Goal: Task Accomplishment & Management: Manage account settings

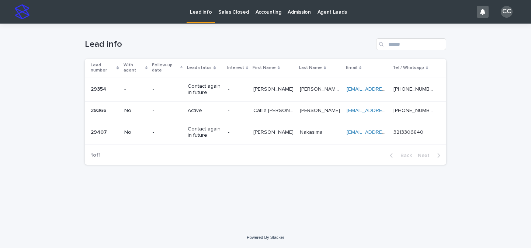
click at [225, 125] on td "Contact again in future" at bounding box center [205, 132] width 40 height 25
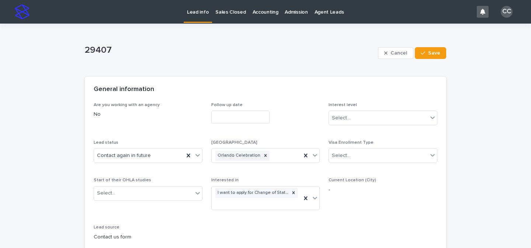
click at [197, 9] on p "Lead info" at bounding box center [198, 8] width 22 height 16
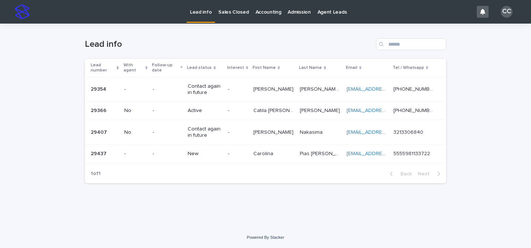
click at [220, 154] on p "New" at bounding box center [205, 154] width 34 height 6
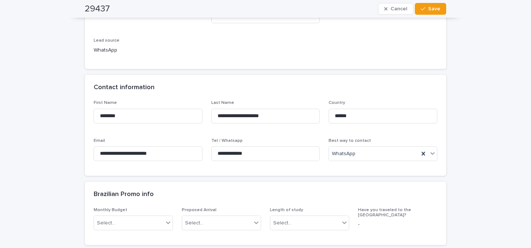
scroll to position [187, 0]
click at [168, 154] on input "**********" at bounding box center [148, 153] width 109 height 15
click at [233, 149] on input "**********" at bounding box center [265, 153] width 109 height 15
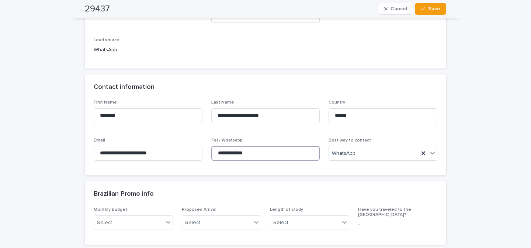
click at [233, 149] on input "**********" at bounding box center [265, 153] width 109 height 15
click at [147, 156] on input "**********" at bounding box center [148, 153] width 109 height 15
click at [154, 152] on input "**********" at bounding box center [148, 153] width 109 height 15
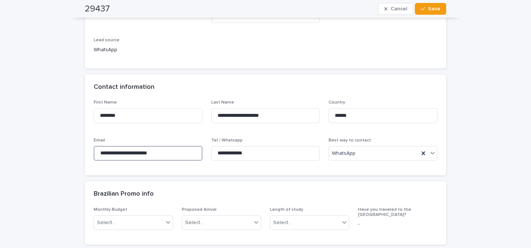
click at [154, 152] on input "**********" at bounding box center [148, 153] width 109 height 15
click at [237, 153] on input "**********" at bounding box center [265, 153] width 109 height 15
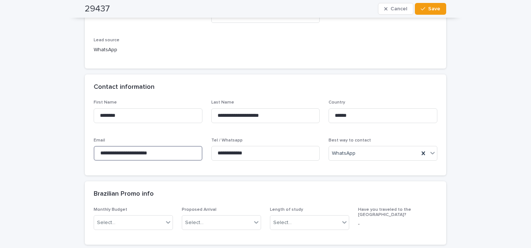
click at [152, 155] on input "**********" at bounding box center [148, 153] width 109 height 15
click at [250, 149] on input "**********" at bounding box center [265, 153] width 109 height 15
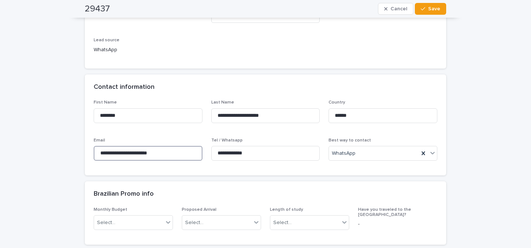
click at [152, 152] on input "**********" at bounding box center [148, 153] width 109 height 15
click at [240, 156] on input "**********" at bounding box center [265, 153] width 109 height 15
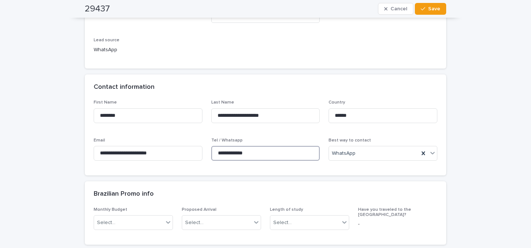
click at [240, 156] on input "**********" at bounding box center [265, 153] width 109 height 15
click at [163, 152] on input "**********" at bounding box center [148, 153] width 109 height 15
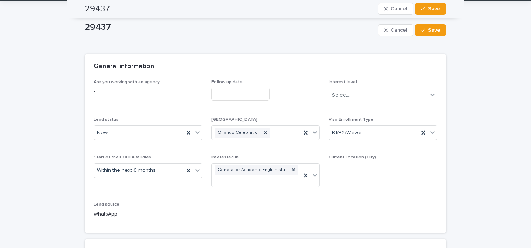
scroll to position [0, 0]
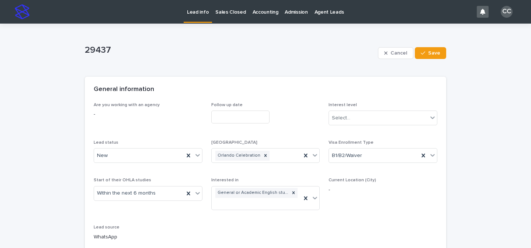
click at [200, 13] on p "Lead info" at bounding box center [198, 8] width 22 height 16
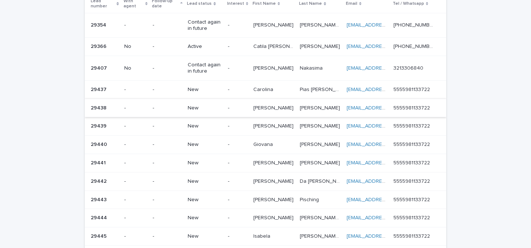
scroll to position [72, 0]
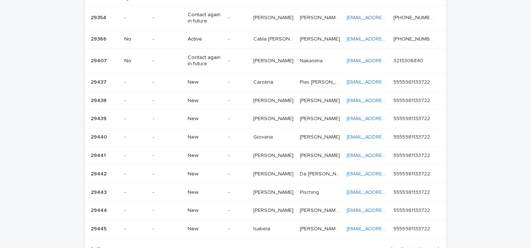
click at [222, 87] on div "New" at bounding box center [205, 82] width 34 height 12
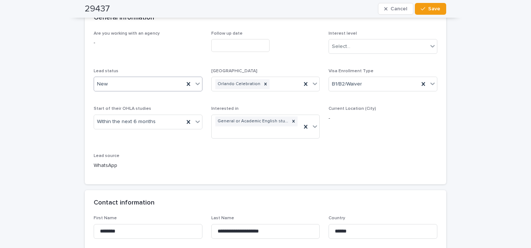
click at [196, 85] on icon at bounding box center [197, 83] width 7 height 7
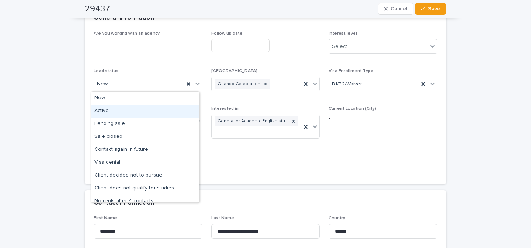
click at [134, 113] on div "Active" at bounding box center [146, 111] width 108 height 13
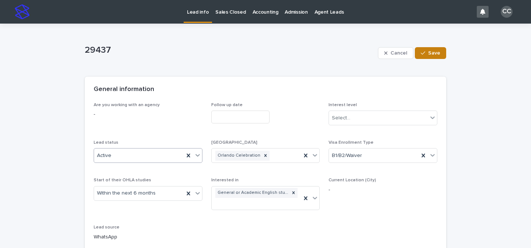
click at [436, 54] on span "Save" at bounding box center [435, 53] width 12 height 5
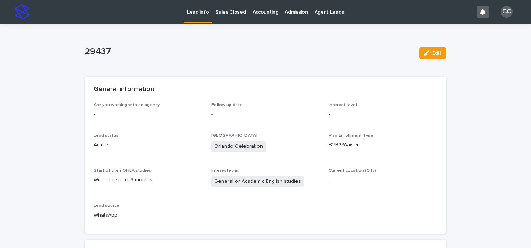
click at [205, 15] on p "Lead info" at bounding box center [198, 8] width 22 height 16
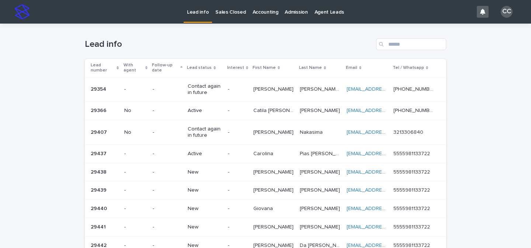
click at [248, 175] on div "-" at bounding box center [238, 172] width 20 height 12
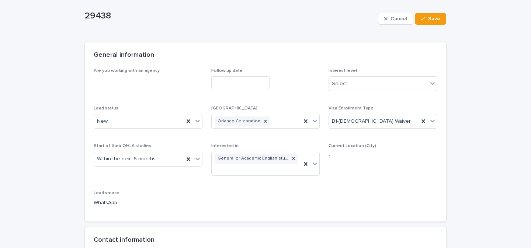
scroll to position [37, 0]
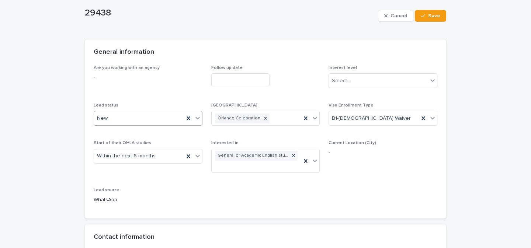
click at [197, 120] on icon at bounding box center [197, 117] width 7 height 7
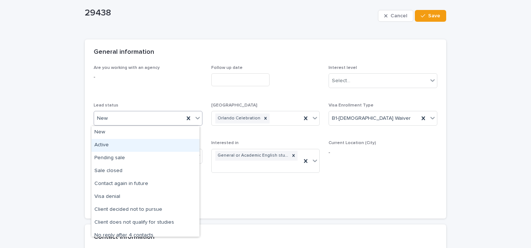
click at [123, 148] on div "Active" at bounding box center [146, 145] width 108 height 13
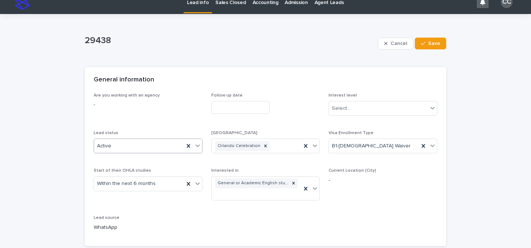
scroll to position [0, 0]
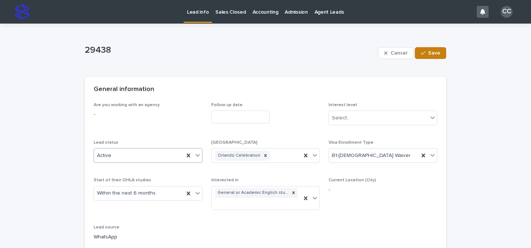
click at [438, 58] on button "Save" at bounding box center [430, 53] width 31 height 12
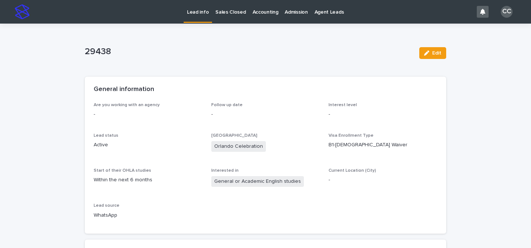
click at [191, 13] on p "Lead info" at bounding box center [198, 8] width 22 height 16
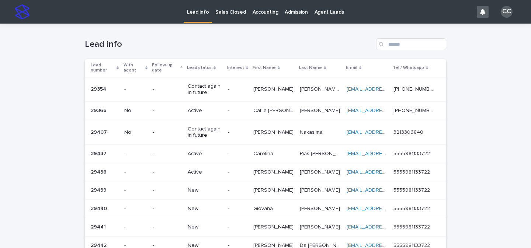
click at [186, 155] on td "Active" at bounding box center [205, 154] width 40 height 18
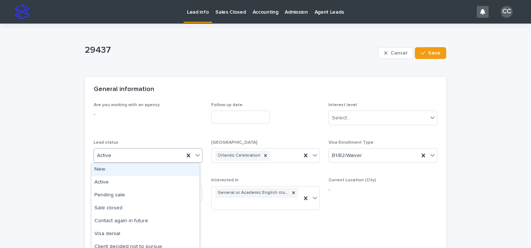
click at [196, 155] on icon at bounding box center [198, 156] width 4 height 3
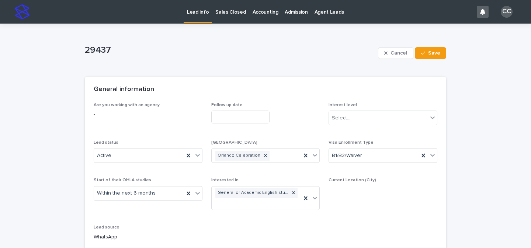
click at [179, 124] on div "Are you working with an agency -" at bounding box center [148, 114] width 109 height 22
click at [205, 13] on p "Lead info" at bounding box center [198, 8] width 22 height 16
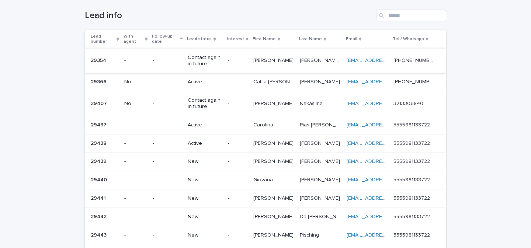
scroll to position [35, 0]
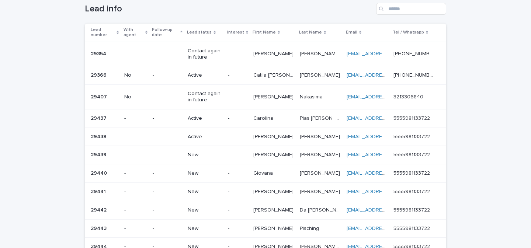
click at [209, 157] on p "New" at bounding box center [205, 155] width 34 height 6
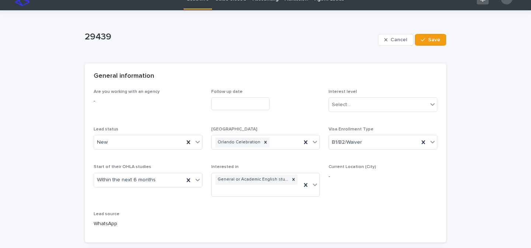
scroll to position [50, 0]
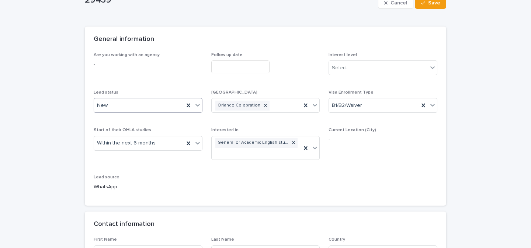
click at [197, 107] on icon at bounding box center [197, 105] width 7 height 7
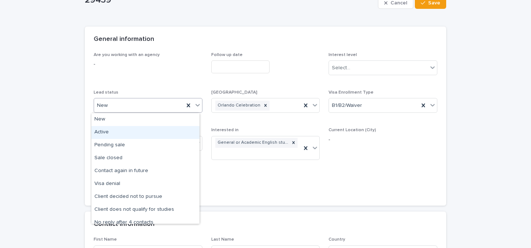
click at [120, 136] on div "Active" at bounding box center [146, 132] width 108 height 13
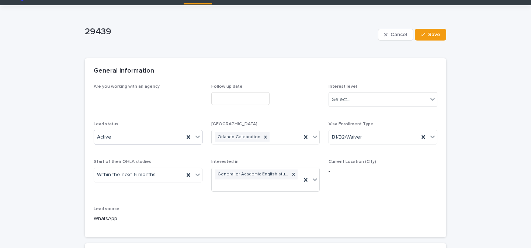
scroll to position [0, 0]
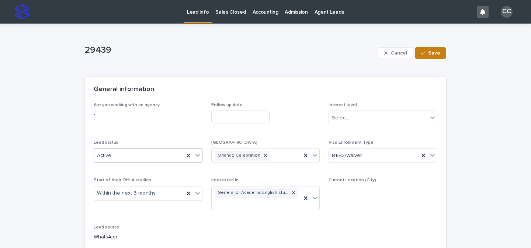
click at [429, 55] on span "Save" at bounding box center [435, 53] width 12 height 5
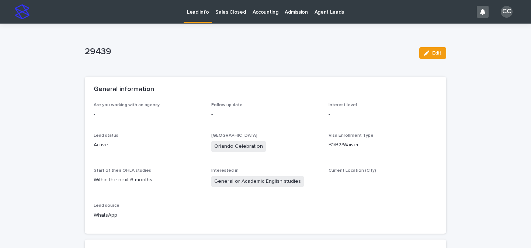
click at [200, 9] on p "Lead info" at bounding box center [198, 8] width 22 height 16
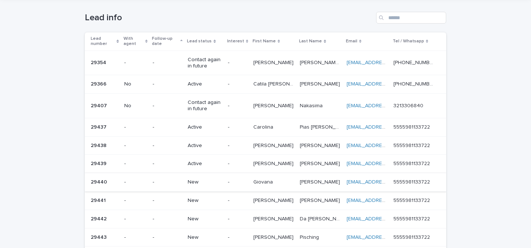
scroll to position [27, 0]
click at [210, 179] on p "New" at bounding box center [205, 182] width 34 height 6
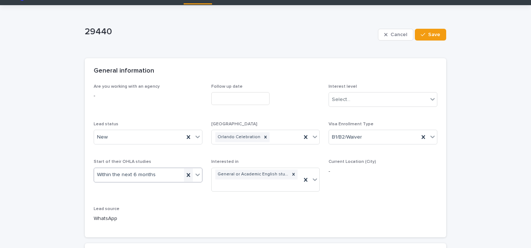
scroll to position [56, 0]
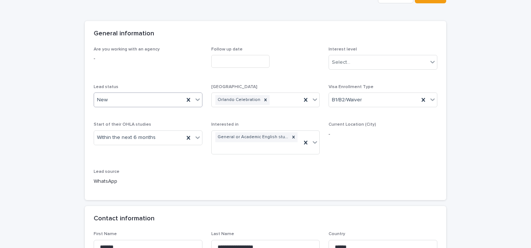
click at [194, 101] on icon at bounding box center [197, 99] width 7 height 7
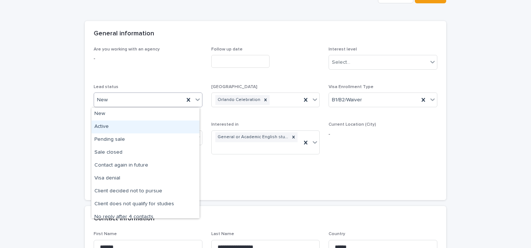
click at [120, 130] on div "Active" at bounding box center [146, 127] width 108 height 13
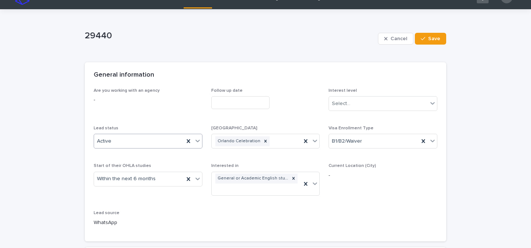
scroll to position [0, 0]
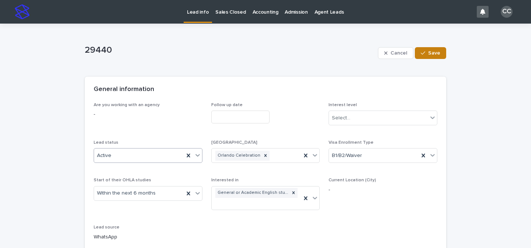
click at [436, 52] on span "Save" at bounding box center [435, 53] width 12 height 5
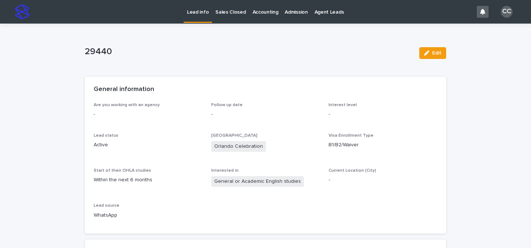
click at [199, 17] on link "Lead info" at bounding box center [198, 11] width 28 height 22
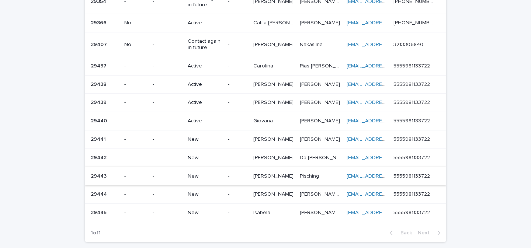
scroll to position [138, 0]
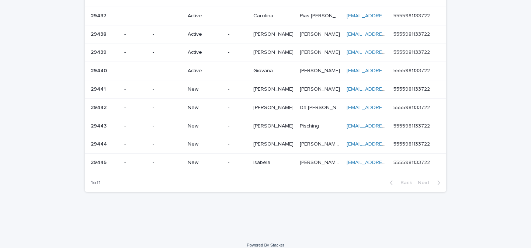
click at [203, 86] on p "New" at bounding box center [205, 89] width 34 height 6
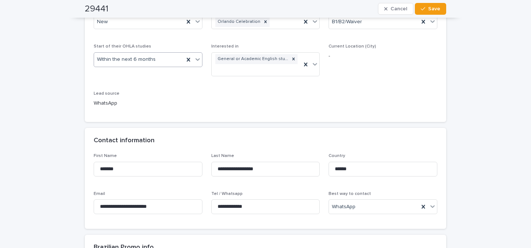
scroll to position [120, 0]
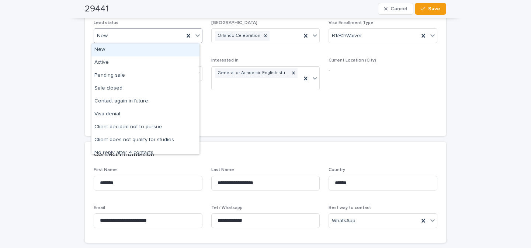
click at [196, 37] on icon at bounding box center [197, 35] width 7 height 7
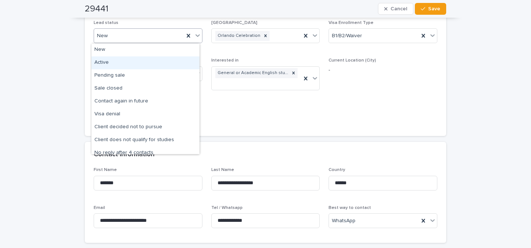
click at [110, 64] on div "Active" at bounding box center [146, 62] width 108 height 13
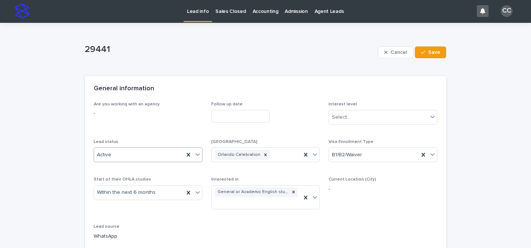
scroll to position [0, 0]
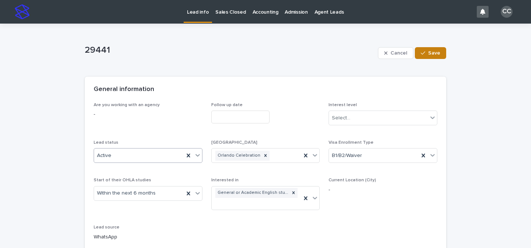
click at [429, 55] on span "Save" at bounding box center [435, 53] width 12 height 5
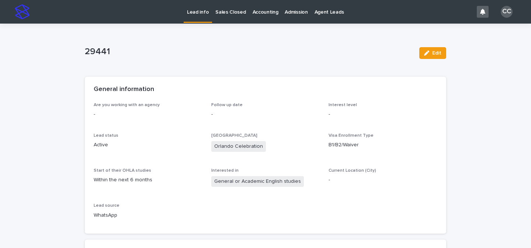
click at [189, 14] on p "Lead info" at bounding box center [198, 8] width 22 height 16
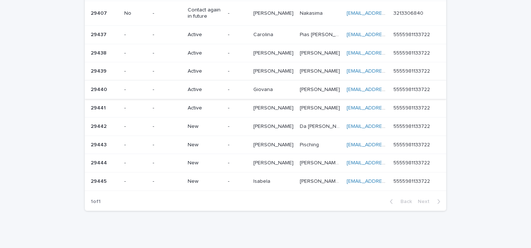
scroll to position [120, 0]
click at [199, 124] on p "New" at bounding box center [205, 126] width 34 height 6
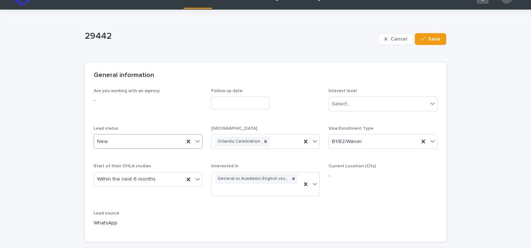
scroll to position [51, 0]
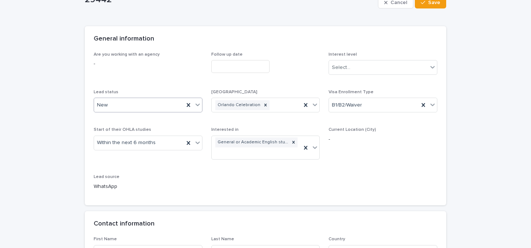
click at [195, 106] on icon at bounding box center [197, 104] width 7 height 7
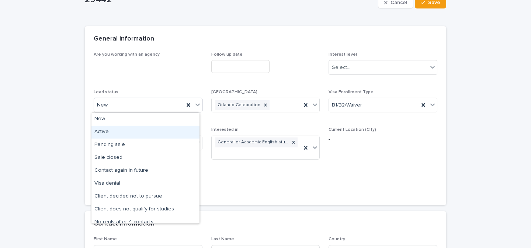
click at [106, 135] on div "Active" at bounding box center [146, 132] width 108 height 13
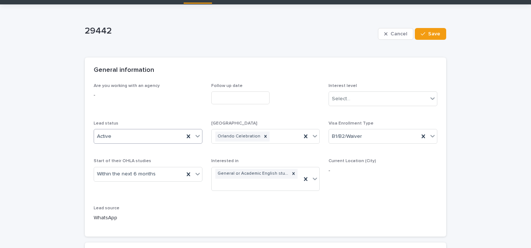
scroll to position [0, 0]
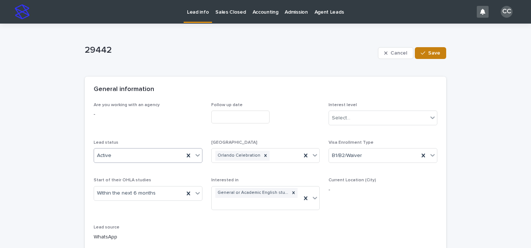
click at [435, 52] on span "Save" at bounding box center [435, 53] width 12 height 5
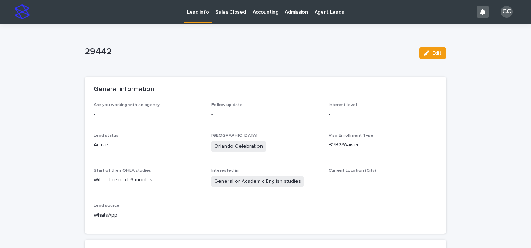
click at [204, 6] on p "Lead info" at bounding box center [198, 8] width 22 height 16
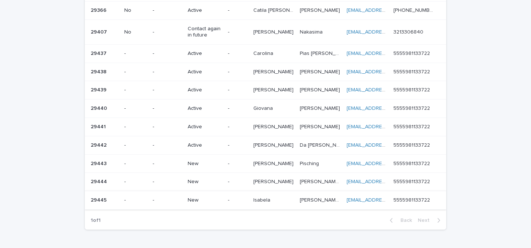
scroll to position [146, 0]
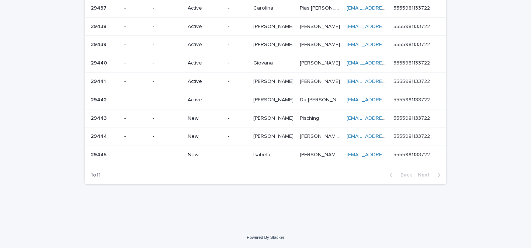
click at [172, 119] on p "-" at bounding box center [168, 119] width 30 height 6
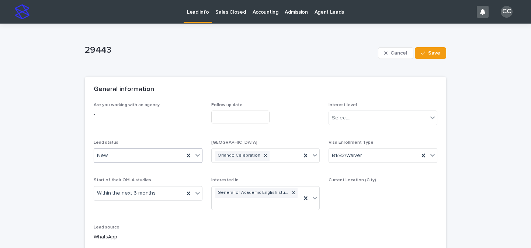
click at [194, 156] on icon at bounding box center [197, 155] width 7 height 7
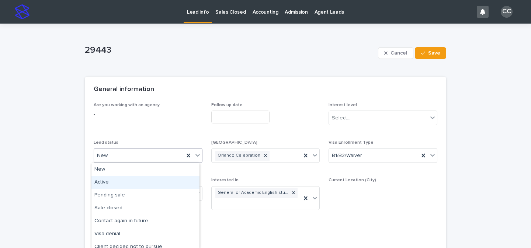
click at [123, 182] on div "Active" at bounding box center [146, 182] width 108 height 13
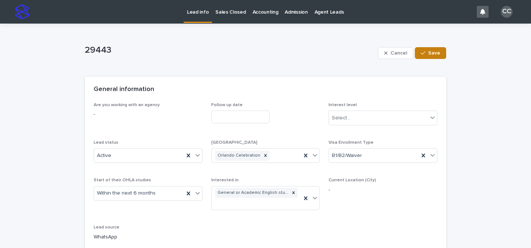
click at [437, 52] on span "Save" at bounding box center [435, 53] width 12 height 5
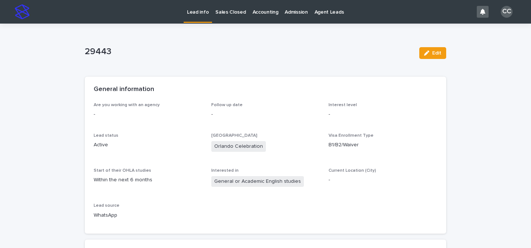
click at [195, 11] on p "Lead info" at bounding box center [198, 8] width 22 height 16
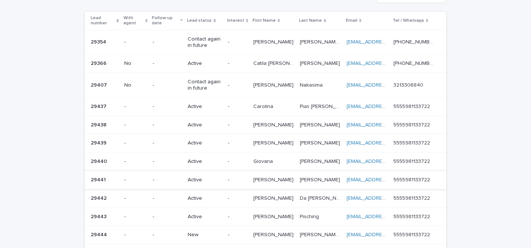
scroll to position [146, 0]
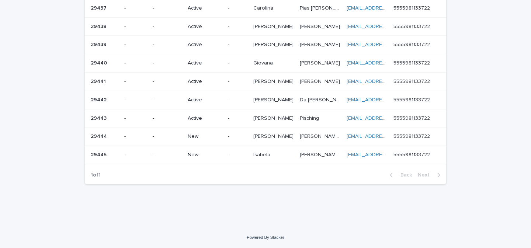
click at [222, 136] on p "New" at bounding box center [205, 137] width 34 height 6
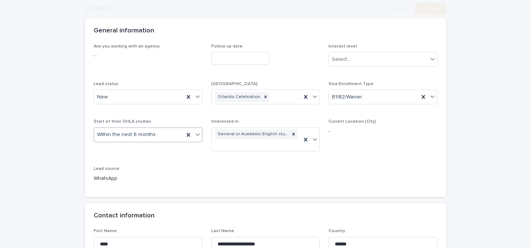
scroll to position [73, 0]
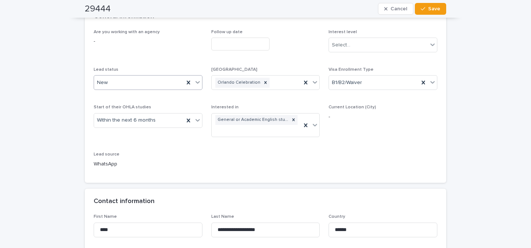
click at [196, 83] on icon at bounding box center [198, 83] width 4 height 3
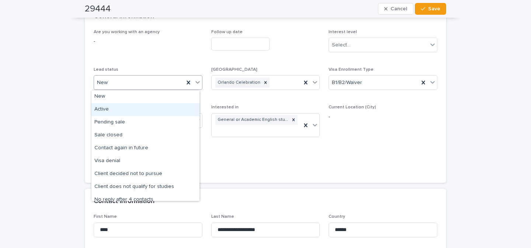
click at [116, 112] on div "Active" at bounding box center [146, 109] width 108 height 13
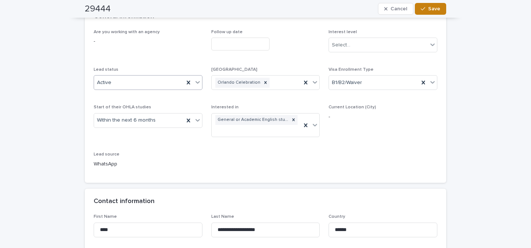
click at [424, 9] on div "button" at bounding box center [424, 8] width 7 height 5
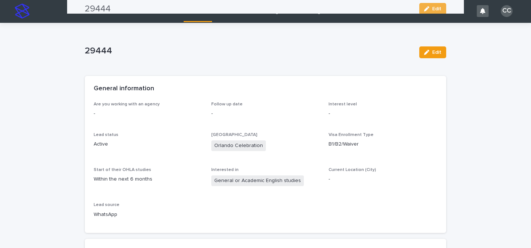
scroll to position [0, 0]
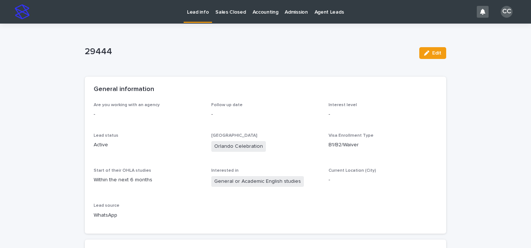
click at [192, 11] on p "Lead info" at bounding box center [198, 8] width 22 height 16
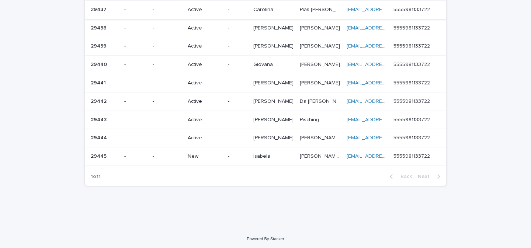
scroll to position [146, 0]
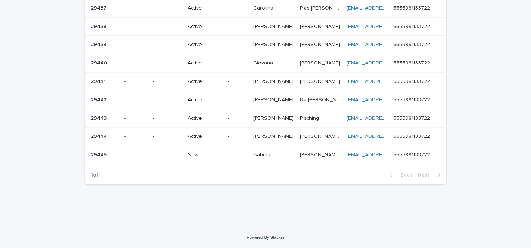
click at [218, 156] on p "New" at bounding box center [205, 155] width 34 height 6
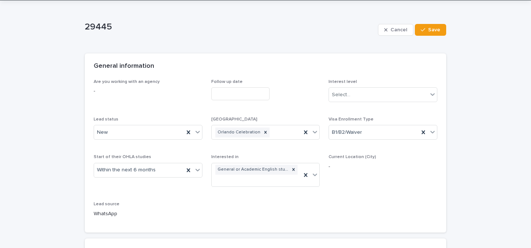
scroll to position [53, 0]
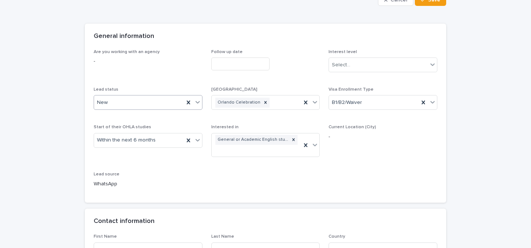
click at [196, 103] on icon at bounding box center [198, 103] width 4 height 3
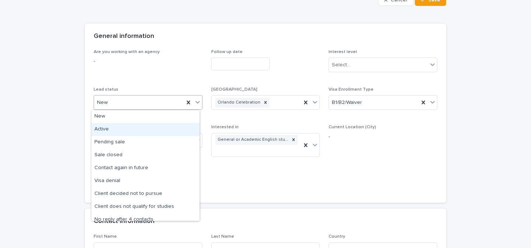
click at [122, 133] on div "Active" at bounding box center [146, 129] width 108 height 13
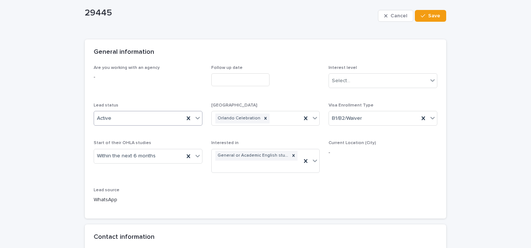
scroll to position [38, 0]
click at [429, 14] on span "Save" at bounding box center [435, 15] width 12 height 5
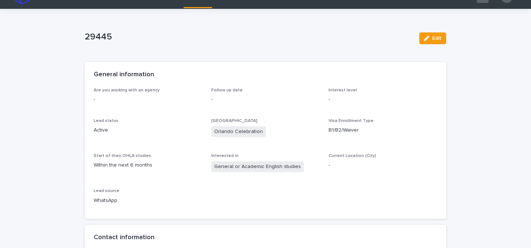
scroll to position [0, 0]
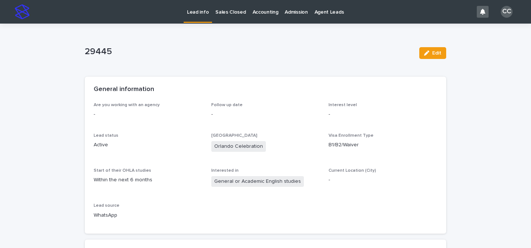
click at [197, 13] on p "Lead info" at bounding box center [198, 8] width 22 height 16
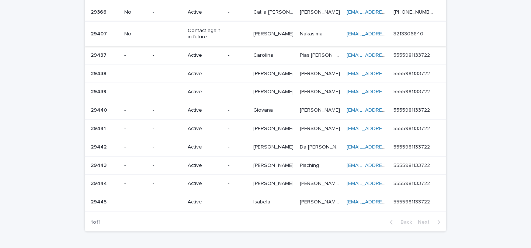
scroll to position [101, 0]
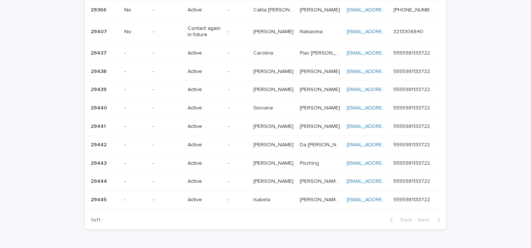
click at [222, 196] on div "Active" at bounding box center [205, 200] width 34 height 8
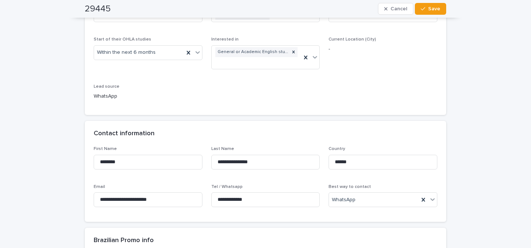
scroll to position [165, 0]
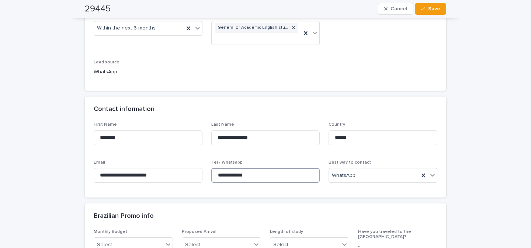
click at [248, 171] on input "**********" at bounding box center [265, 175] width 109 height 15
click at [160, 171] on input "**********" at bounding box center [148, 175] width 109 height 15
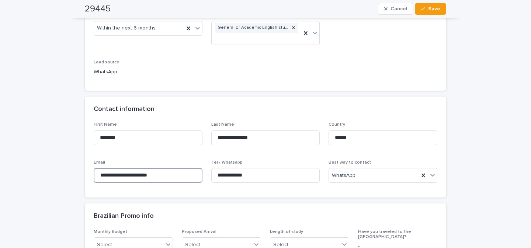
click at [160, 171] on input "**********" at bounding box center [148, 175] width 109 height 15
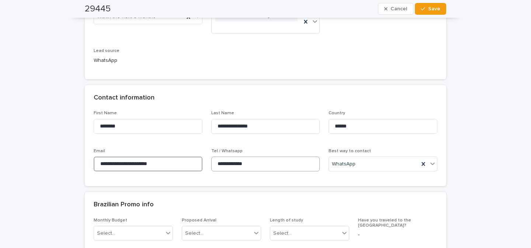
scroll to position [179, 0]
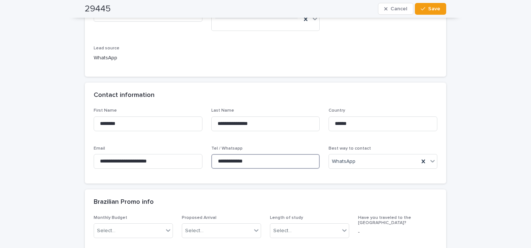
click at [233, 157] on input "**********" at bounding box center [265, 161] width 109 height 15
click at [148, 158] on input "**********" at bounding box center [148, 161] width 109 height 15
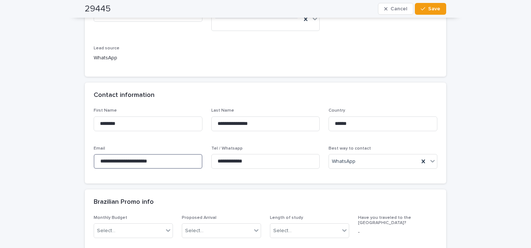
scroll to position [0, 0]
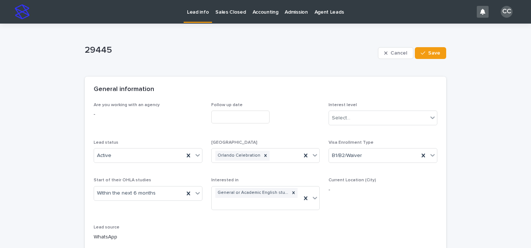
click at [203, 12] on p "Lead info" at bounding box center [198, 8] width 22 height 16
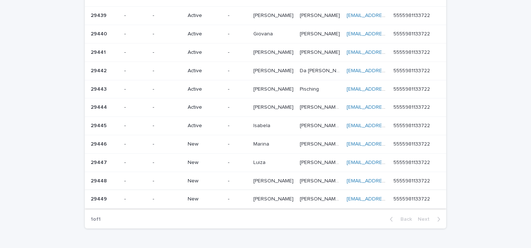
scroll to position [183, 0]
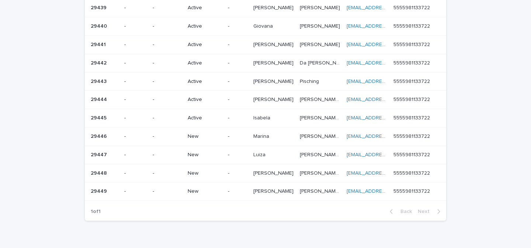
click at [217, 138] on p "New" at bounding box center [205, 137] width 34 height 6
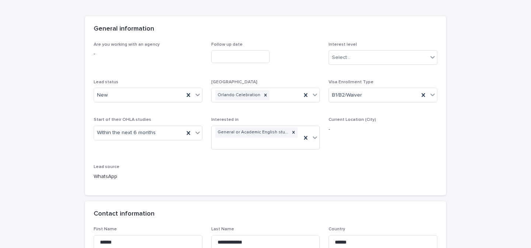
scroll to position [61, 0]
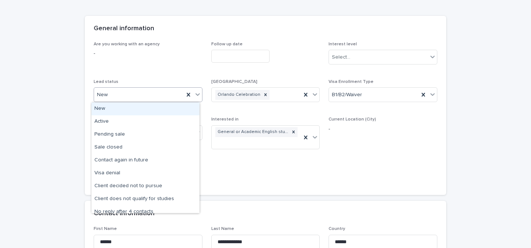
click at [196, 96] on icon at bounding box center [197, 94] width 7 height 7
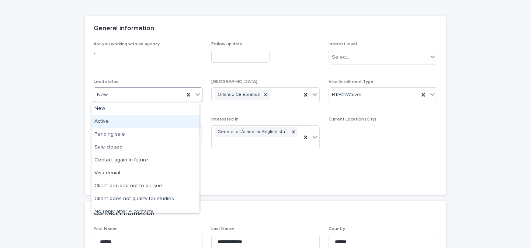
click at [124, 124] on div "Active" at bounding box center [146, 122] width 108 height 13
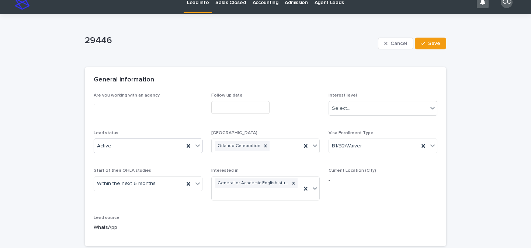
scroll to position [0, 0]
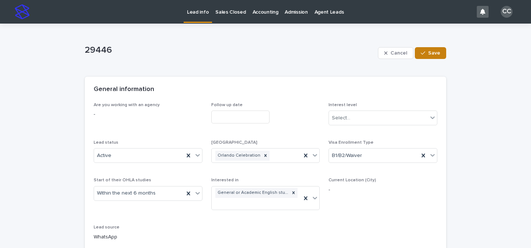
click at [439, 53] on button "Save" at bounding box center [430, 53] width 31 height 12
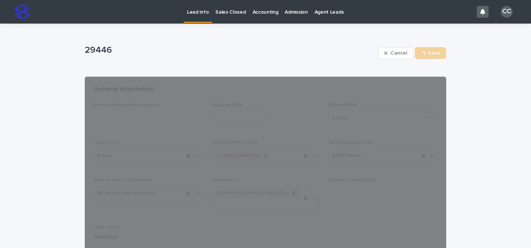
click at [201, 15] on p "Lead info" at bounding box center [198, 8] width 22 height 16
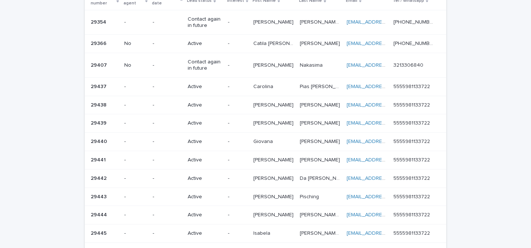
scroll to position [219, 0]
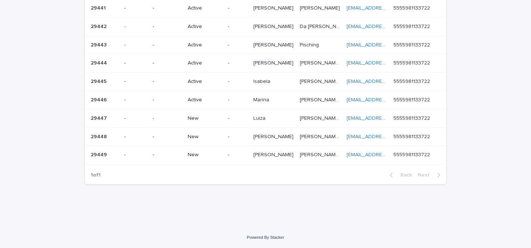
click at [190, 119] on p "New" at bounding box center [205, 119] width 34 height 6
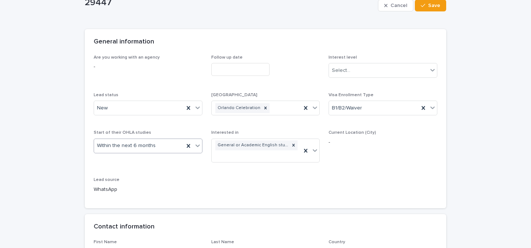
scroll to position [58, 0]
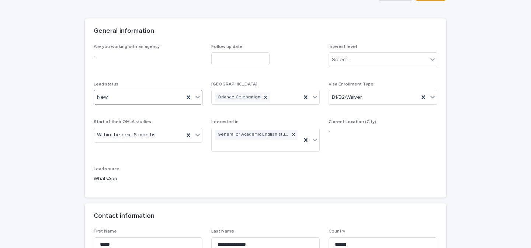
click at [195, 99] on icon at bounding box center [197, 96] width 7 height 7
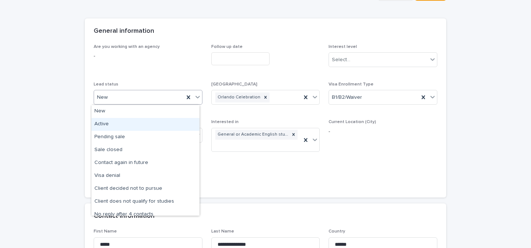
click at [117, 127] on div "Active" at bounding box center [146, 124] width 108 height 13
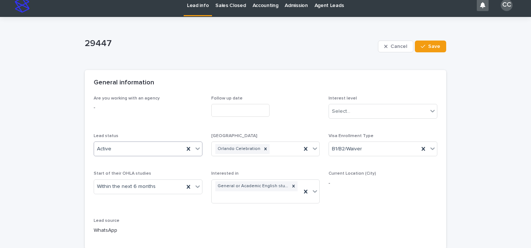
scroll to position [0, 0]
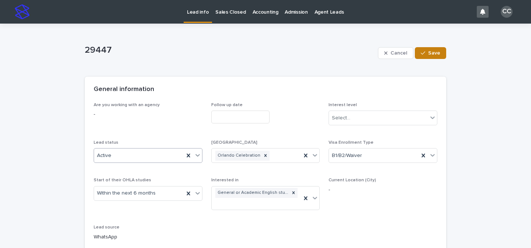
click at [432, 55] on span "Save" at bounding box center [435, 53] width 12 height 5
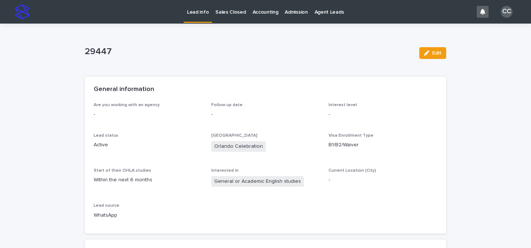
click at [204, 11] on p "Lead info" at bounding box center [198, 8] width 22 height 16
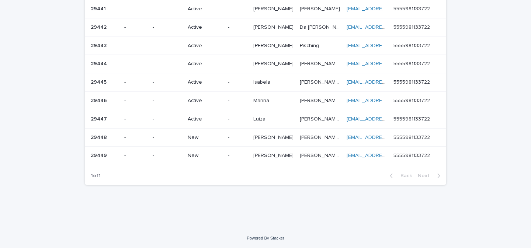
scroll to position [219, 0]
click at [225, 135] on td "New" at bounding box center [205, 137] width 40 height 18
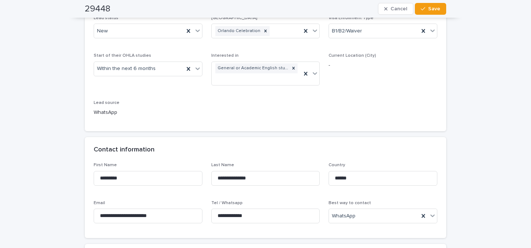
scroll to position [107, 0]
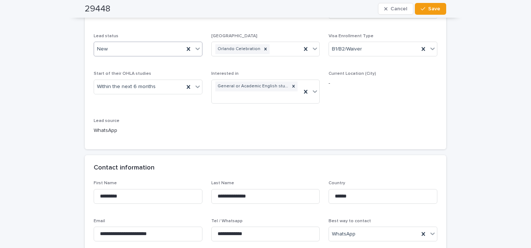
click at [197, 49] on icon at bounding box center [197, 48] width 7 height 7
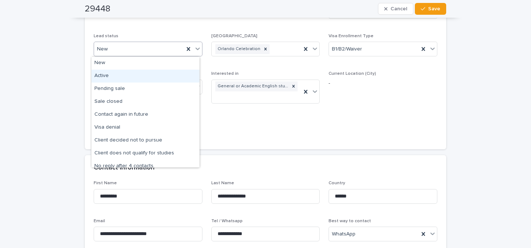
click at [111, 75] on div "Active" at bounding box center [146, 76] width 108 height 13
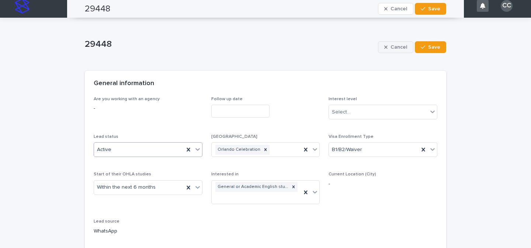
scroll to position [0, 0]
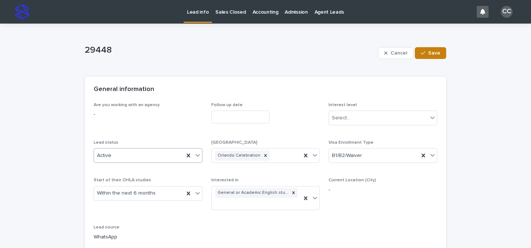
click at [438, 59] on button "Save" at bounding box center [430, 53] width 31 height 12
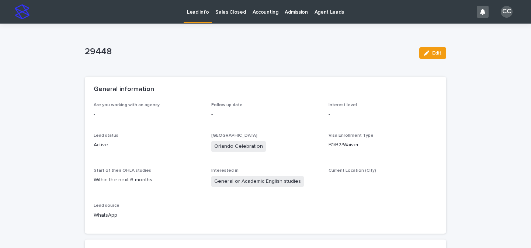
click at [198, 16] on link "Lead info" at bounding box center [198, 11] width 28 height 22
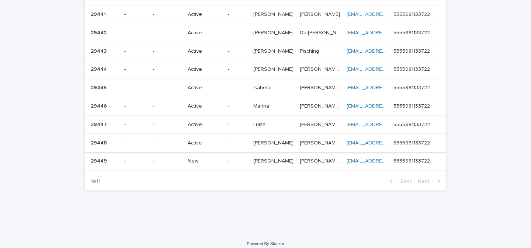
scroll to position [219, 0]
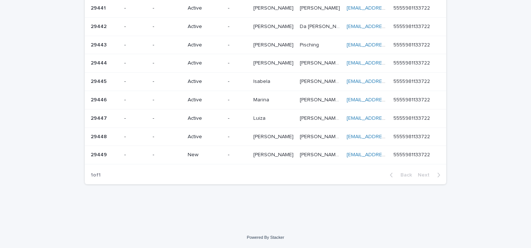
click at [245, 158] on div "-" at bounding box center [238, 155] width 20 height 12
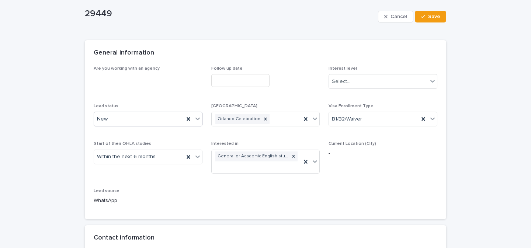
scroll to position [49, 0]
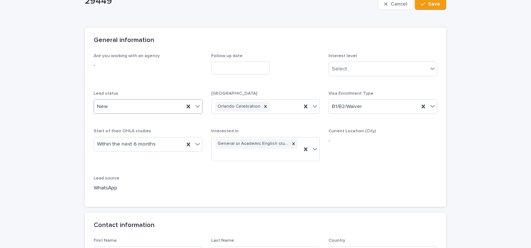
click at [195, 103] on icon at bounding box center [197, 106] width 7 height 7
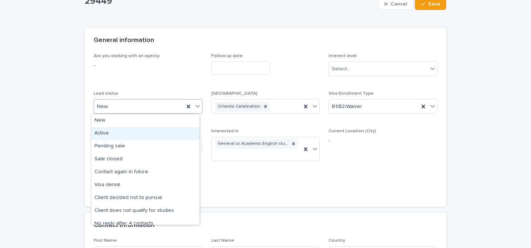
click at [123, 136] on div "Active" at bounding box center [146, 133] width 108 height 13
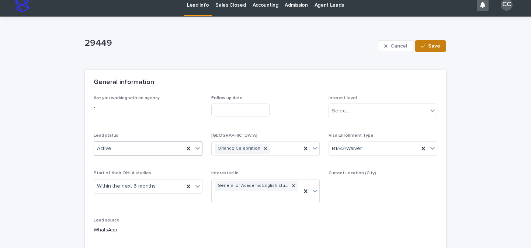
scroll to position [0, 0]
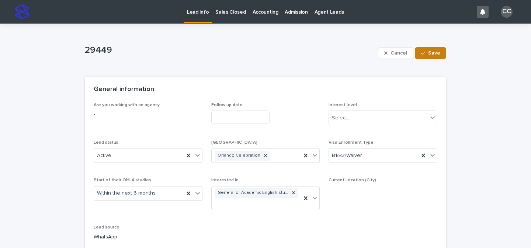
click at [437, 58] on button "Save" at bounding box center [430, 53] width 31 height 12
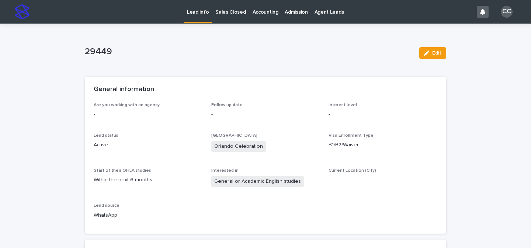
click at [197, 14] on p "Lead info" at bounding box center [198, 8] width 22 height 16
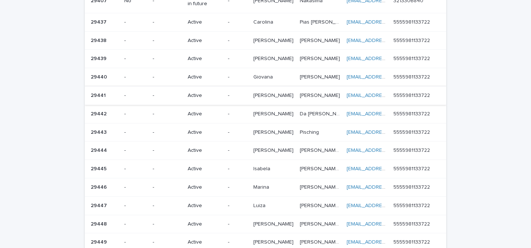
scroll to position [134, 0]
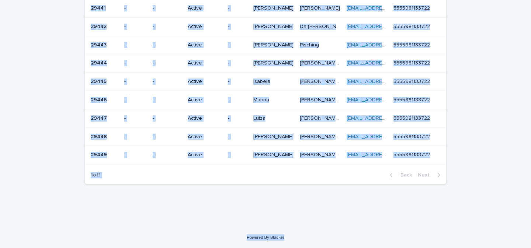
drag, startPoint x: 211, startPoint y: 44, endPoint x: 216, endPoint y: 258, distance: 213.7
click at [216, 248] on html "Lead info Sales Closed Accounting Admission Agent Leads CC Loading... Saving… L…" at bounding box center [265, 124] width 531 height 248
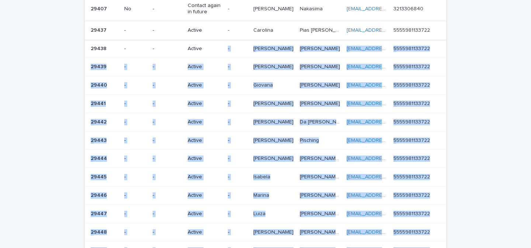
scroll to position [5, 0]
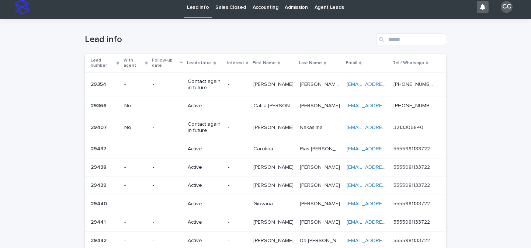
drag, startPoint x: 195, startPoint y: 161, endPoint x: 201, endPoint y: 161, distance: 5.9
click at [201, 161] on td "Active" at bounding box center [205, 167] width 40 height 18
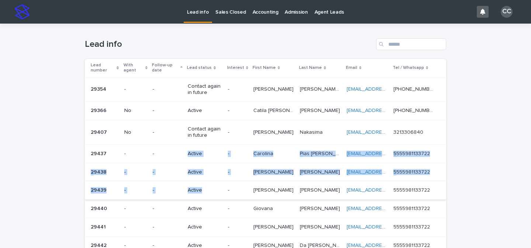
drag, startPoint x: 182, startPoint y: 155, endPoint x: 217, endPoint y: 193, distance: 51.7
click at [217, 193] on tbody "29354 29354 - - Contact again in future - [PERSON_NAME] [PERSON_NAME] da [PERSO…" at bounding box center [266, 230] width 362 height 306
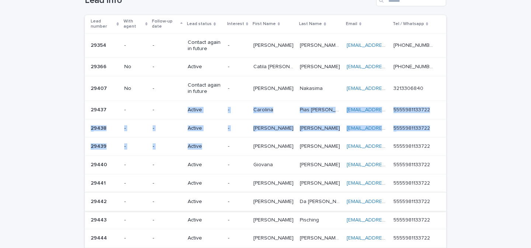
scroll to position [69, 0]
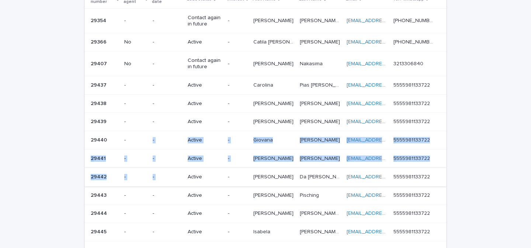
drag, startPoint x: 183, startPoint y: 135, endPoint x: 206, endPoint y: 175, distance: 45.8
click at [206, 175] on tbody "29354 29354 - - Contact again in future - [PERSON_NAME] [PERSON_NAME] da [PERSO…" at bounding box center [266, 161] width 362 height 306
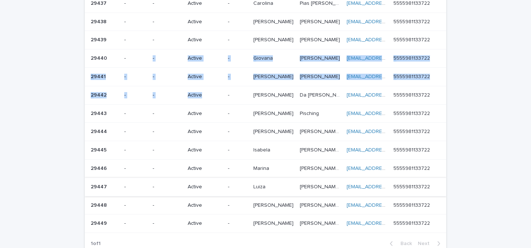
scroll to position [175, 0]
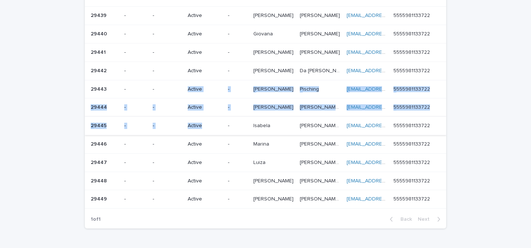
drag, startPoint x: 182, startPoint y: 89, endPoint x: 206, endPoint y: 125, distance: 43.8
click at [206, 125] on tbody "29354 29354 - - Contact again in future - [PERSON_NAME] [PERSON_NAME] da [PERSO…" at bounding box center [266, 55] width 362 height 306
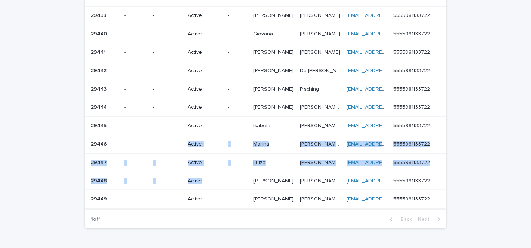
drag, startPoint x: 182, startPoint y: 143, endPoint x: 213, endPoint y: 191, distance: 57.1
click at [213, 191] on tbody "29354 29354 - - Contact again in future - [PERSON_NAME] [PERSON_NAME] da [PERSO…" at bounding box center [266, 55] width 362 height 306
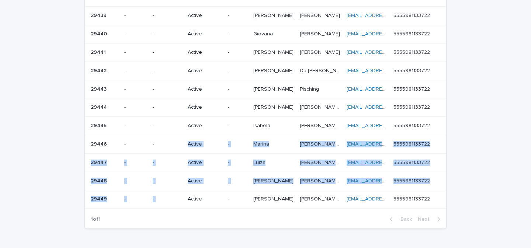
click at [41, 127] on div "Loading... Saving… Loading... Saving… Lead info Lead number With agent Follow-u…" at bounding box center [265, 60] width 531 height 423
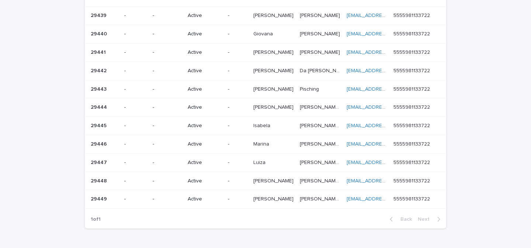
click at [39, 114] on div "Loading... Saving… Loading... Saving… Lead info Lead number With agent Follow-u…" at bounding box center [265, 60] width 531 height 423
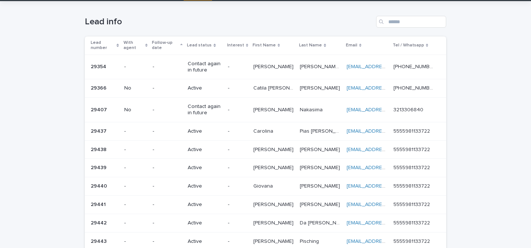
scroll to position [0, 0]
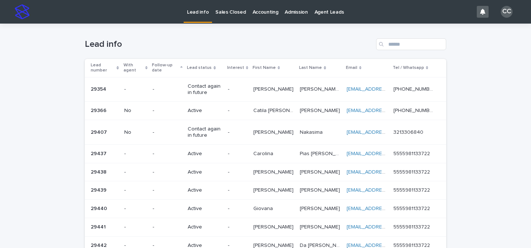
click at [195, 14] on p "Lead info" at bounding box center [198, 8] width 22 height 16
click at [228, 13] on p "Sales Closed" at bounding box center [231, 8] width 30 height 16
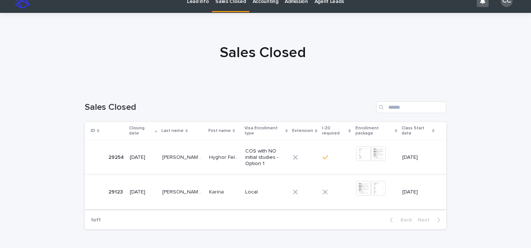
scroll to position [49, 0]
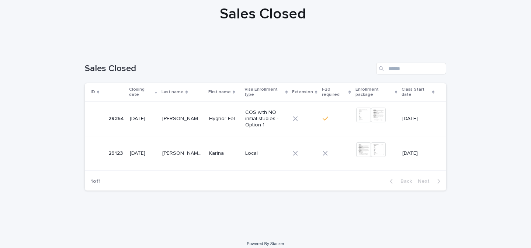
click at [190, 156] on div "[PERSON_NAME] [PERSON_NAME] [PERSON_NAME] [PERSON_NAME]" at bounding box center [182, 154] width 41 height 12
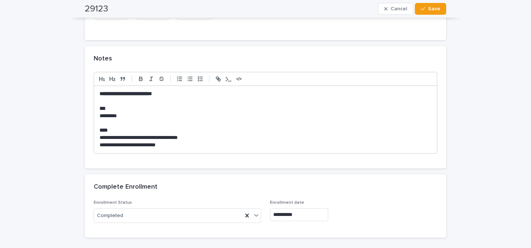
scroll to position [684, 0]
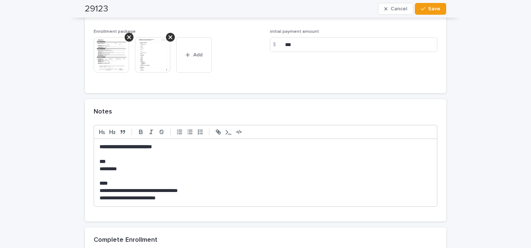
click at [106, 58] on img at bounding box center [111, 54] width 35 height 35
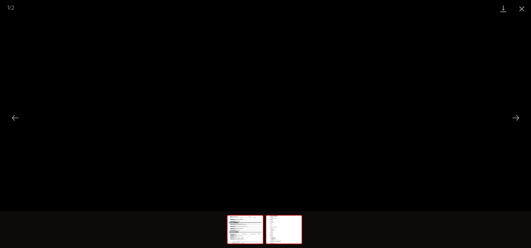
click at [281, 223] on img at bounding box center [283, 230] width 35 height 28
click at [523, 11] on button "Close gallery" at bounding box center [522, 8] width 18 height 17
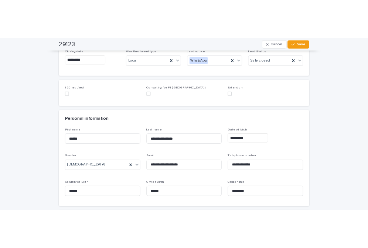
scroll to position [0, 0]
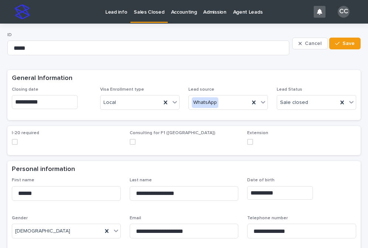
click at [117, 15] on p "Lead info" at bounding box center [116, 8] width 22 height 16
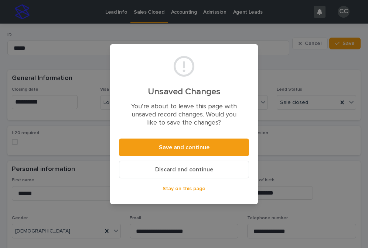
click at [187, 171] on span "Discard and continue" at bounding box center [184, 170] width 58 height 6
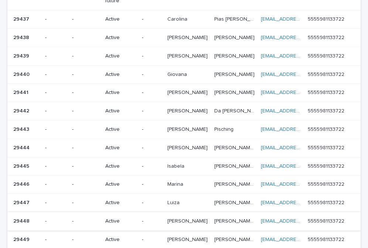
scroll to position [235, 0]
